Goal: Task Accomplishment & Management: Complete application form

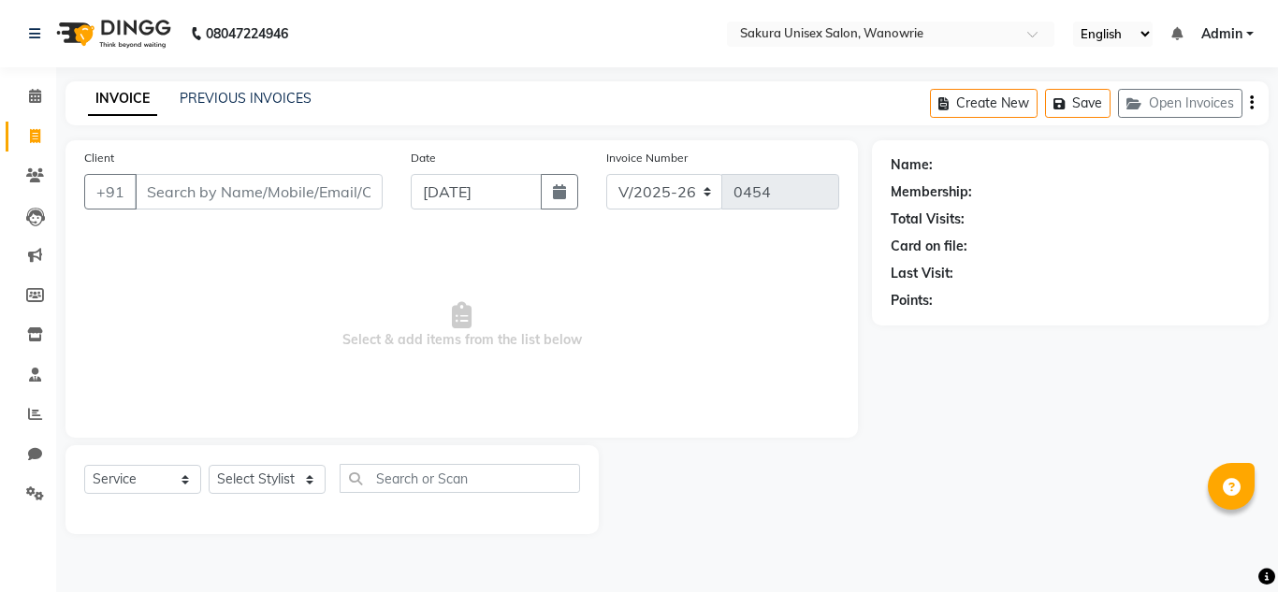
select select "7662"
select select "service"
click at [215, 182] on input "Client" at bounding box center [259, 192] width 248 height 36
click at [248, 190] on input "Client" at bounding box center [259, 192] width 248 height 36
type input "8087564233"
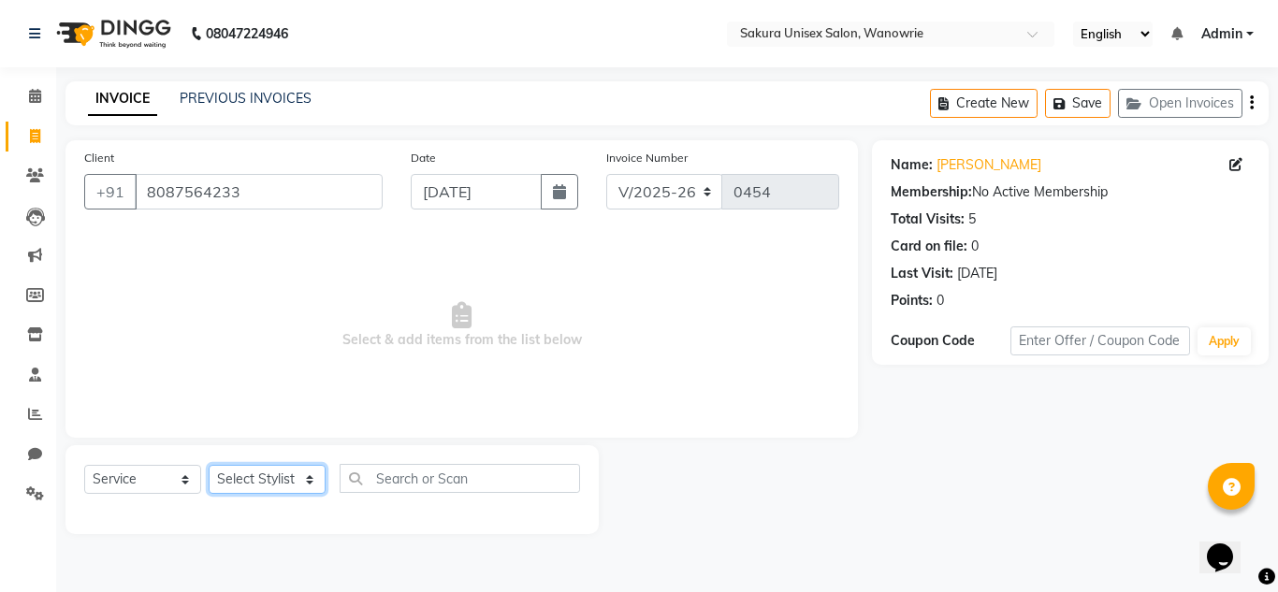
click at [318, 479] on select "Select Stylist [PERSON_NAME] [PERSON_NAME] krishi [PERSON_NAME] sachin" at bounding box center [267, 479] width 117 height 29
select select "87943"
click at [209, 465] on select "Select Stylist [PERSON_NAME] [PERSON_NAME] krishi [PERSON_NAME] sachin" at bounding box center [267, 479] width 117 height 29
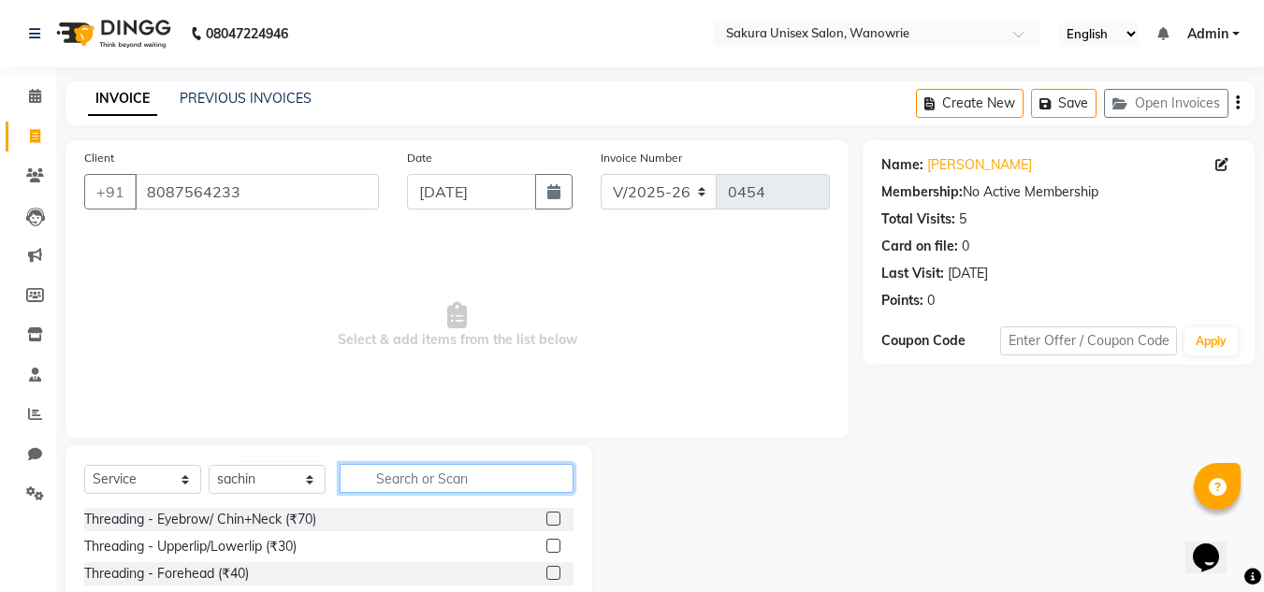
click at [405, 482] on input "text" at bounding box center [457, 478] width 234 height 29
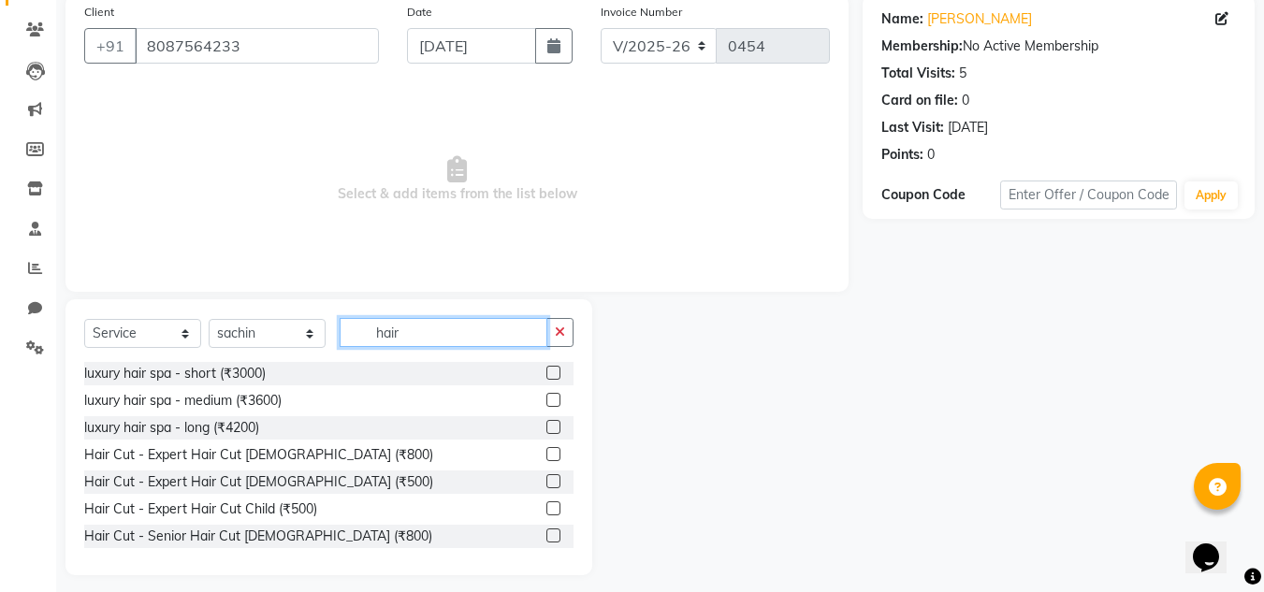
scroll to position [157, 0]
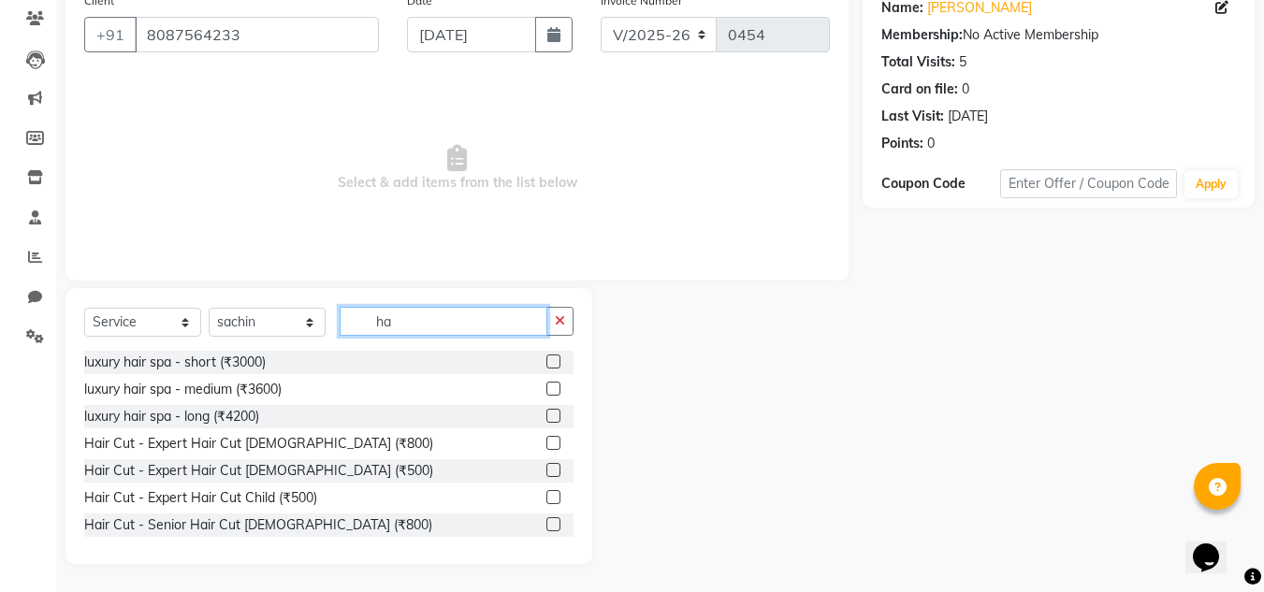
type input "h"
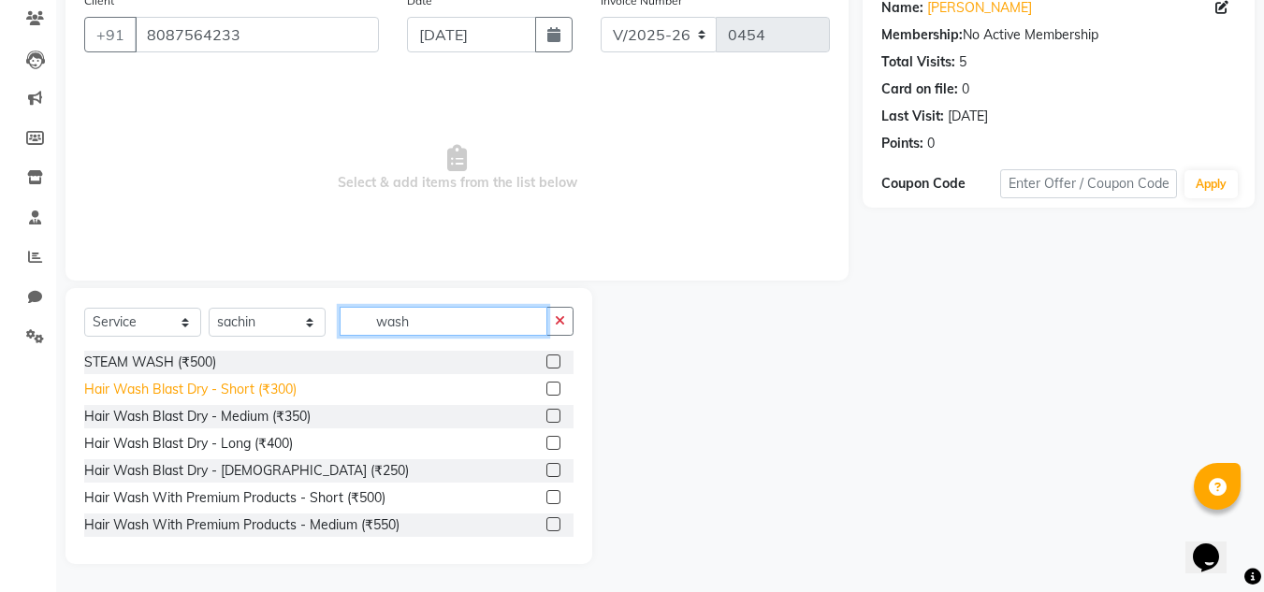
type input "wash"
click at [238, 390] on div "Hair Wash Blast Dry - Short (₹300)" at bounding box center [190, 390] width 212 height 20
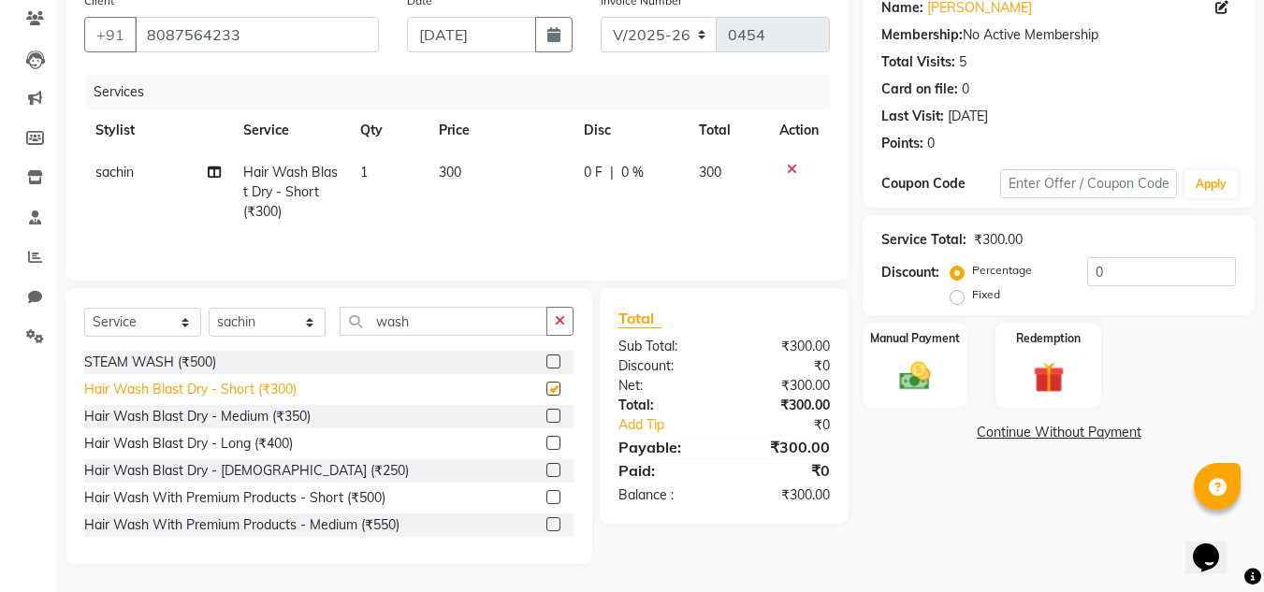
checkbox input "false"
click at [579, 172] on td "0 F | 0 %" at bounding box center [630, 192] width 115 height 81
select select "87943"
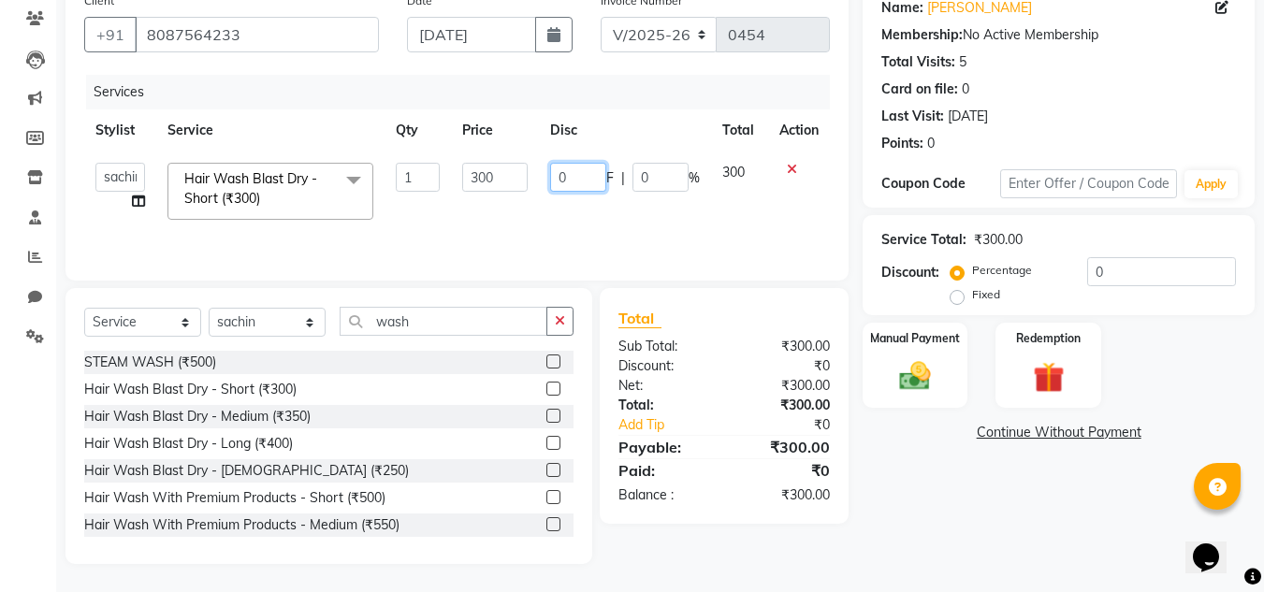
click at [578, 172] on input "0" at bounding box center [578, 177] width 56 height 29
type input "100"
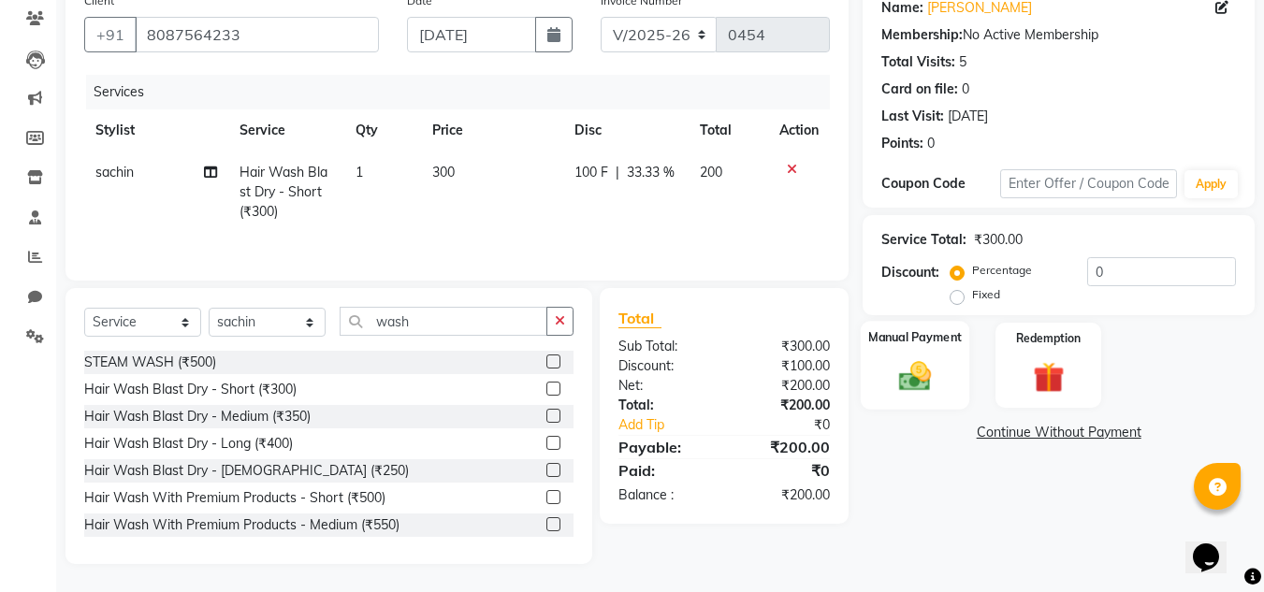
click at [938, 345] on label "Manual Payment" at bounding box center [915, 337] width 94 height 18
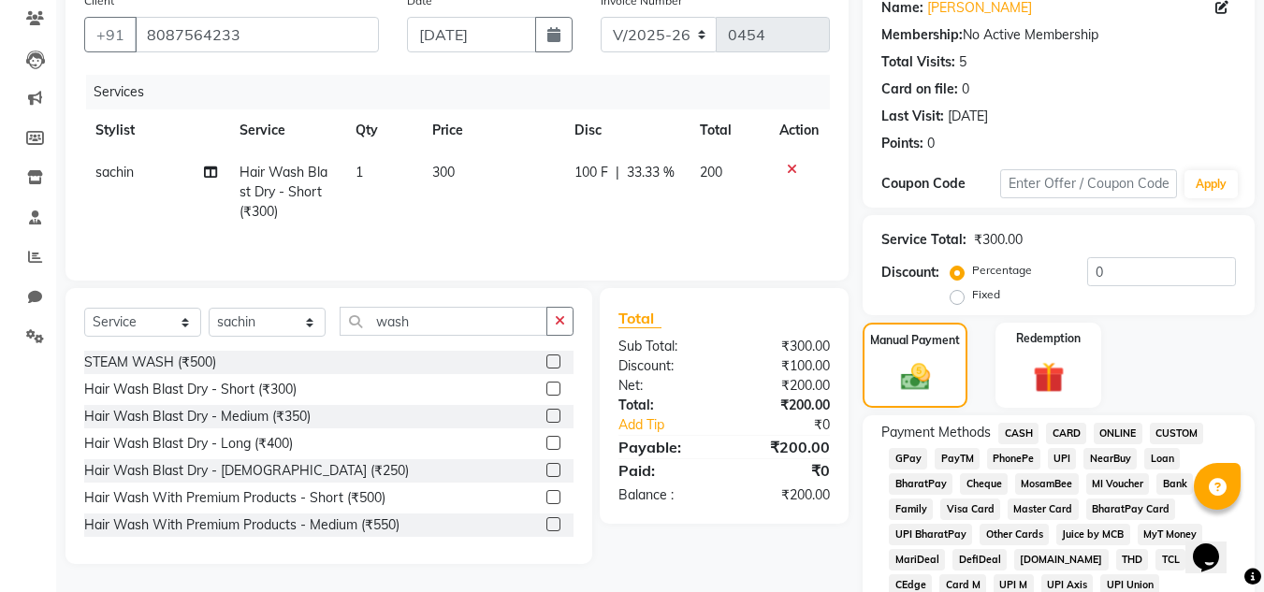
click at [920, 455] on span "GPay" at bounding box center [908, 459] width 38 height 22
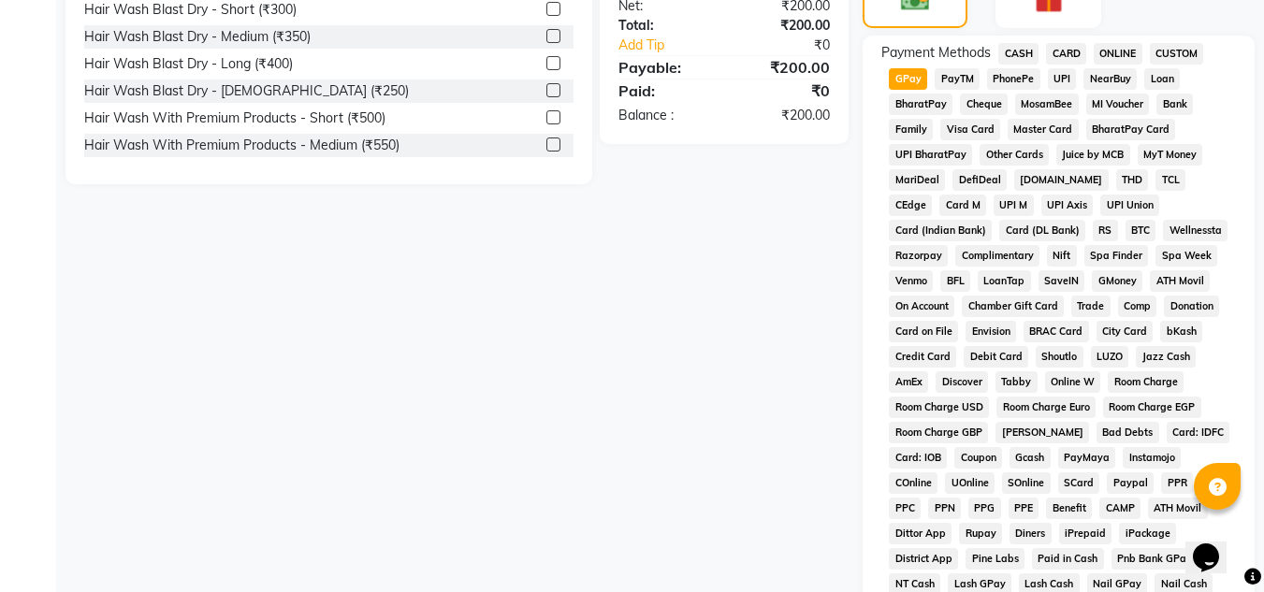
scroll to position [838, 0]
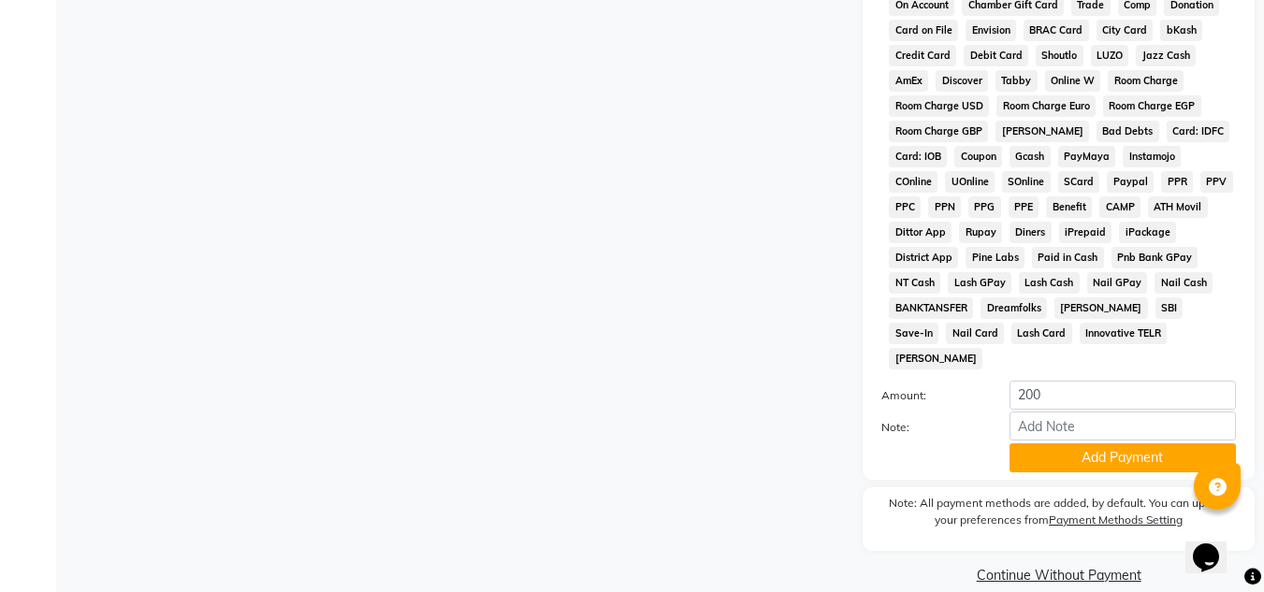
click at [1049, 444] on button "Add Payment" at bounding box center [1123, 458] width 226 height 29
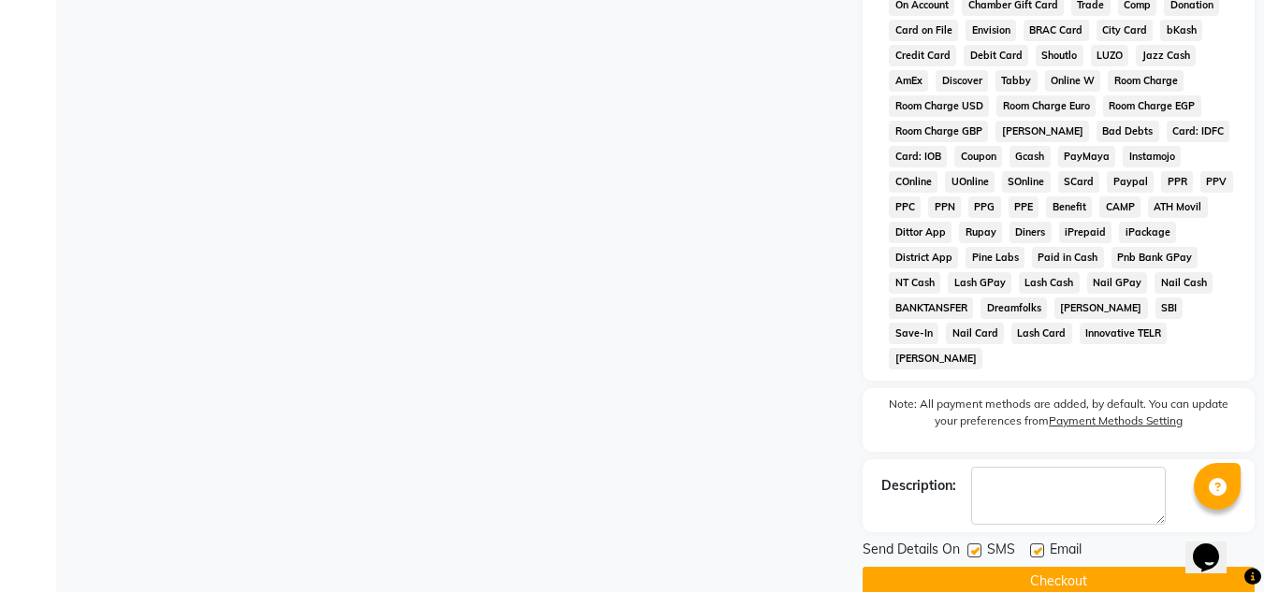
click at [1040, 567] on button "Checkout" at bounding box center [1059, 581] width 392 height 29
